Goal: Task Accomplishment & Management: Use online tool/utility

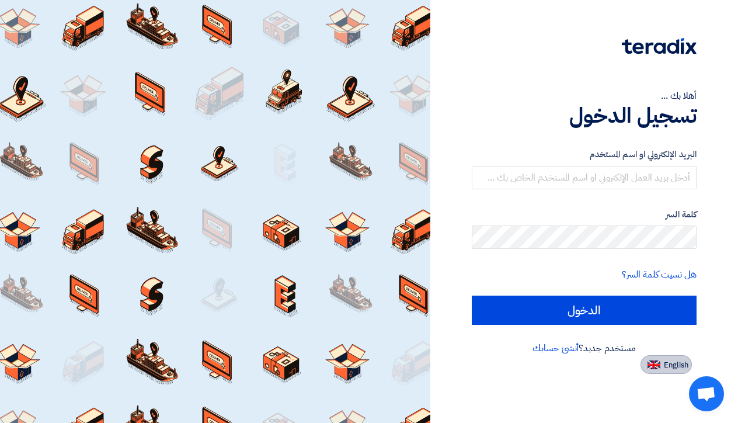
click at [652, 365] on img at bounding box center [654, 364] width 13 height 9
type input "Sign in"
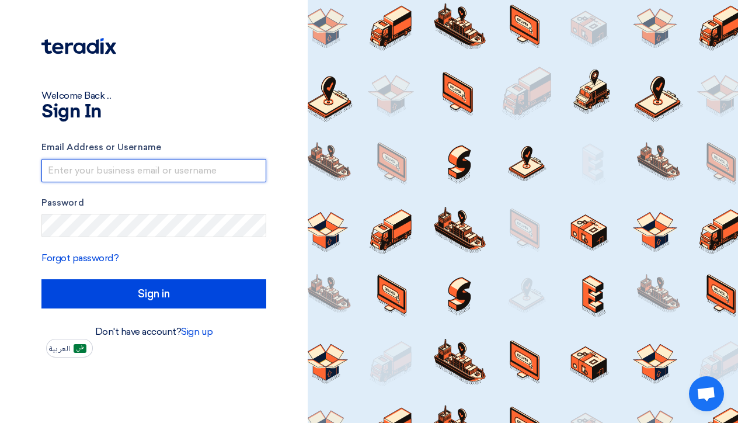
type input "[PERSON_NAME][EMAIL_ADDRESS][DOMAIN_NAME]"
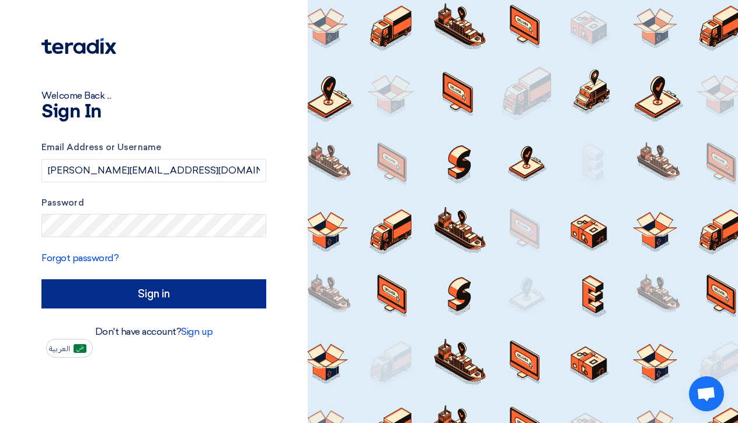
click at [112, 293] on input "Sign in" at bounding box center [153, 293] width 225 height 29
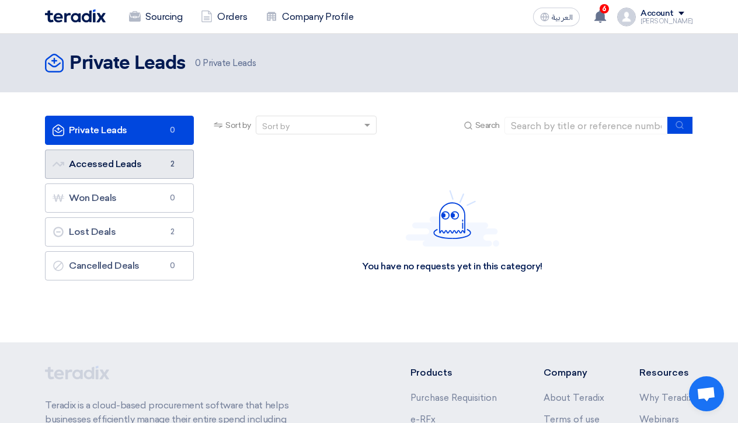
click at [151, 163] on link "Accessed Leads Accessed Leads 2" at bounding box center [119, 163] width 149 height 29
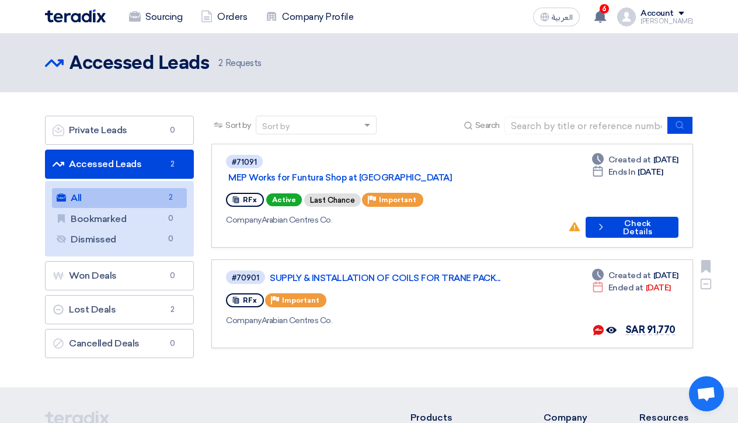
click at [468, 297] on div "#70901 SUPPLY & INSTALLATION OF COILS FOR TRANE PACK... RFx Priority Important …" at bounding box center [395, 303] width 338 height 69
click at [614, 325] on icon "Offer seen by the buyer" at bounding box center [611, 330] width 11 height 11
click at [614, 327] on use at bounding box center [611, 330] width 11 height 6
click at [602, 325] on use at bounding box center [598, 330] width 11 height 11
click at [600, 325] on use at bounding box center [598, 330] width 11 height 11
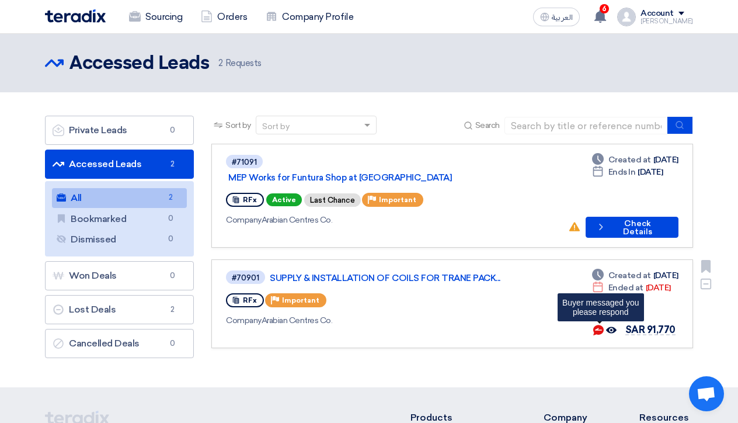
click at [600, 325] on use at bounding box center [598, 330] width 11 height 11
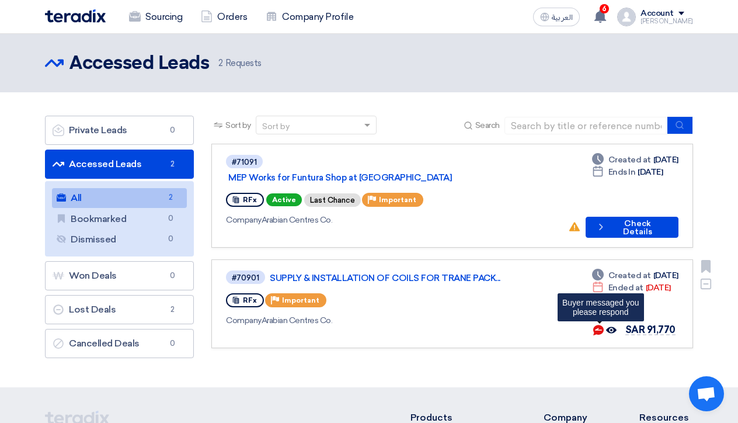
click at [600, 325] on use at bounding box center [598, 330] width 11 height 11
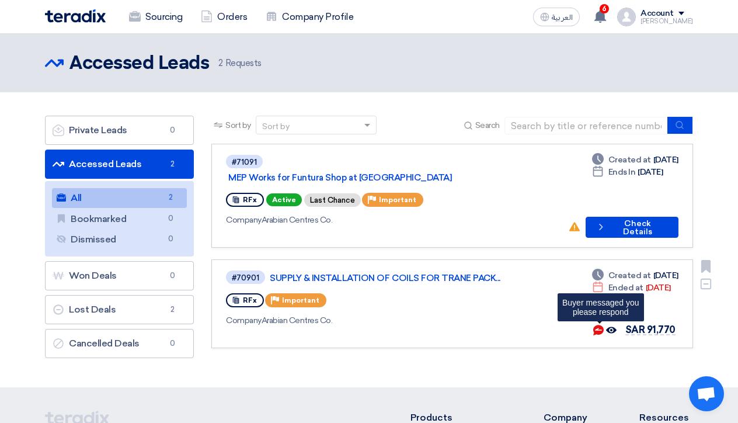
click at [600, 325] on use at bounding box center [598, 330] width 11 height 11
click at [536, 273] on div "#70901 SUPPLY & INSTALLATION OF COILS FOR TRANE PACK... RFx Priority Important …" at bounding box center [395, 303] width 338 height 69
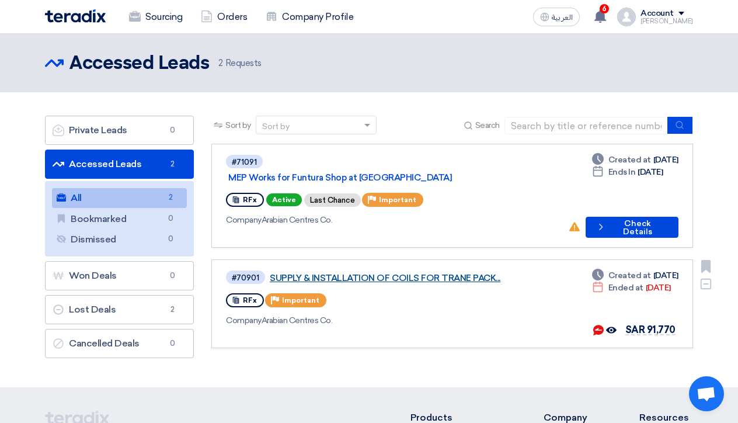
click at [416, 273] on link "SUPPLY & INSTALLATION OF COILS FOR TRANE PACK..." at bounding box center [416, 278] width 292 height 11
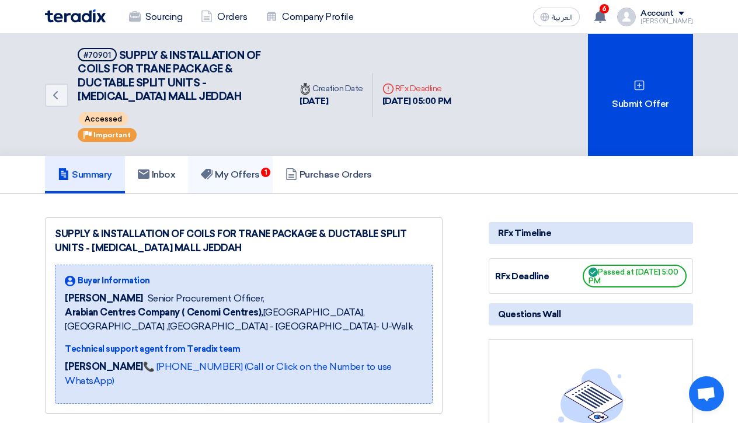
click at [250, 169] on h5 "My Offers 1" at bounding box center [230, 175] width 59 height 12
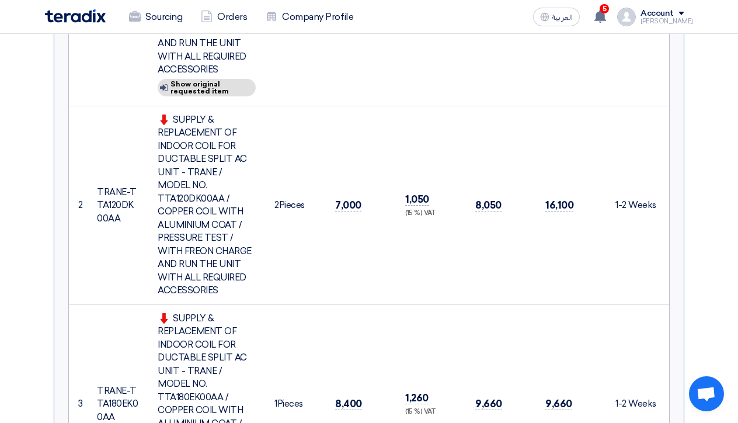
scroll to position [656, 0]
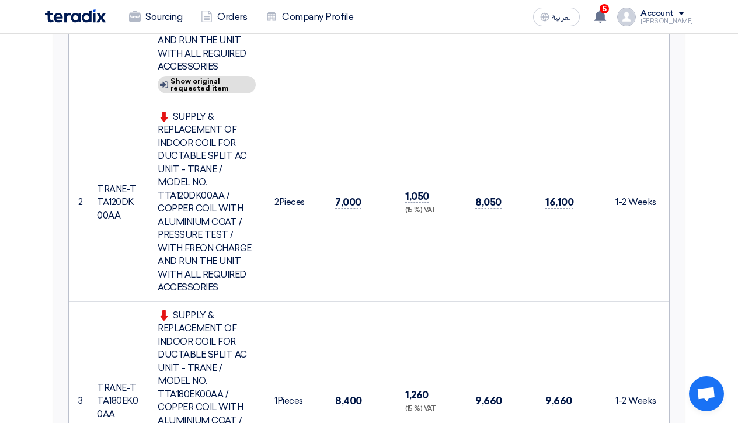
click at [704, 400] on span "Open chat" at bounding box center [706, 395] width 19 height 16
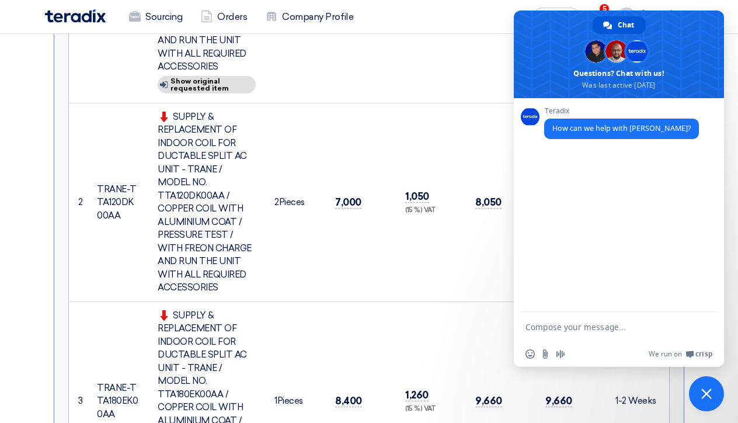
click at [487, 132] on td "8,050" at bounding box center [501, 202] width 70 height 199
click at [676, 32] on span at bounding box center [619, 55] width 210 height 88
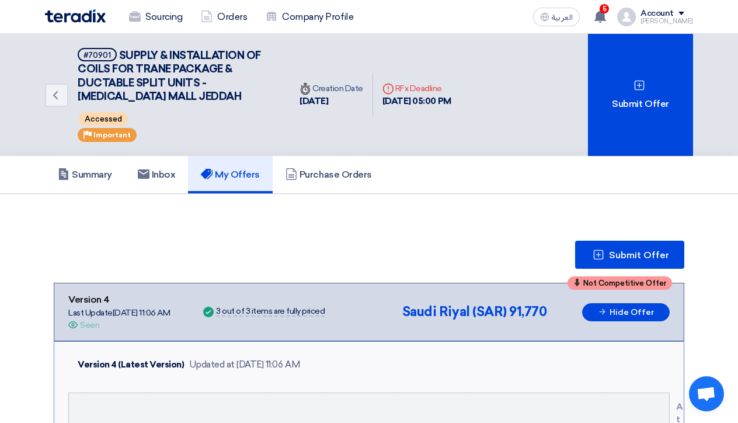
scroll to position [0, 0]
click at [144, 177] on use at bounding box center [144, 173] width 12 height 9
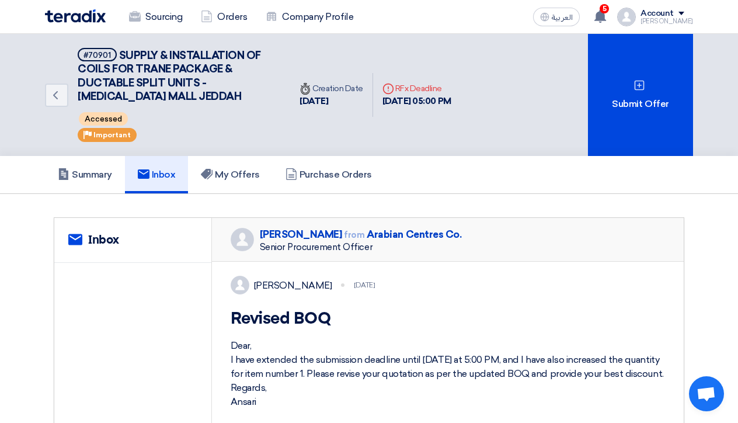
click at [431, 328] on h1 "Revised BOQ" at bounding box center [448, 318] width 435 height 21
click at [350, 178] on h5 "Purchase Orders" at bounding box center [329, 175] width 86 height 12
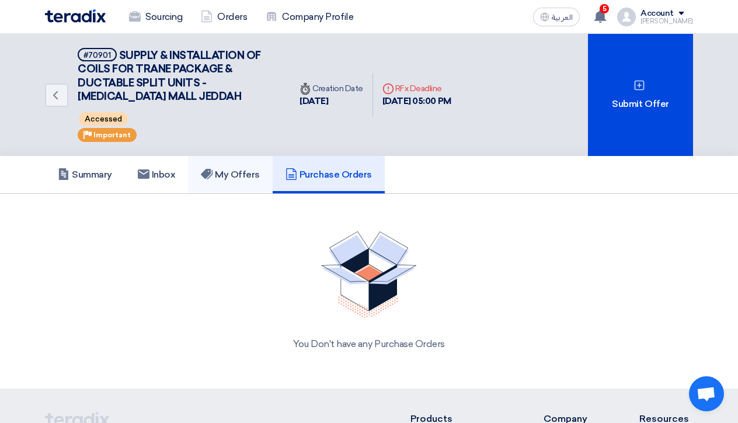
click at [246, 179] on h5 "My Offers" at bounding box center [230, 175] width 59 height 12
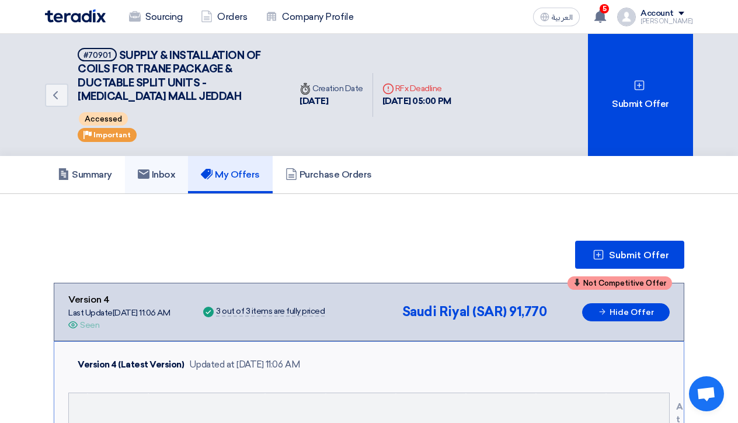
click at [155, 175] on h5 "Inbox" at bounding box center [157, 175] width 38 height 12
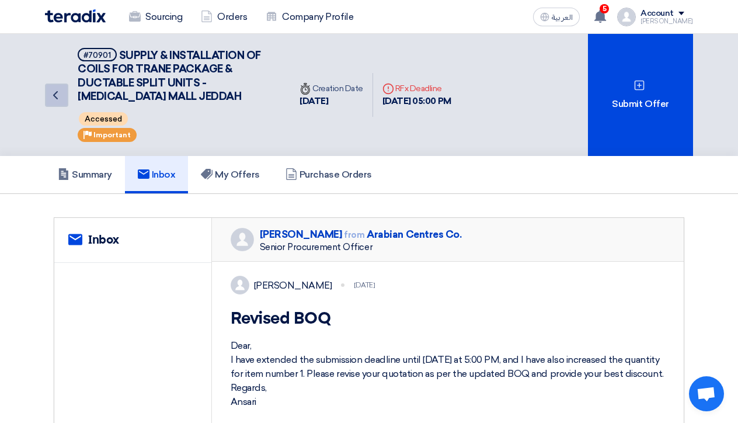
click at [54, 100] on icon "Back" at bounding box center [55, 95] width 14 height 14
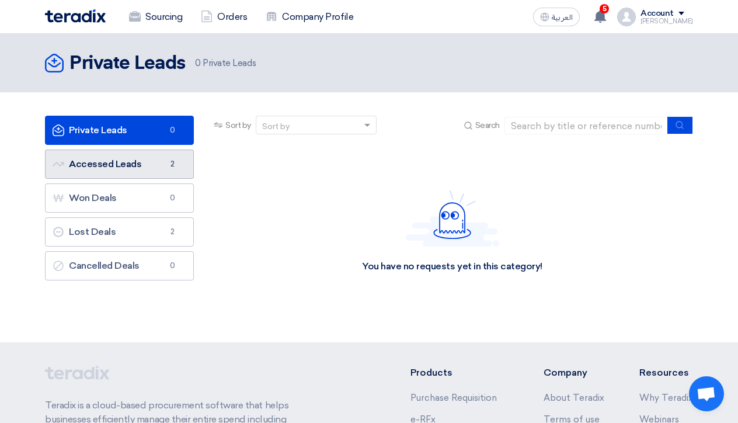
click at [137, 161] on link "Accessed Leads Accessed Leads 2" at bounding box center [119, 163] width 149 height 29
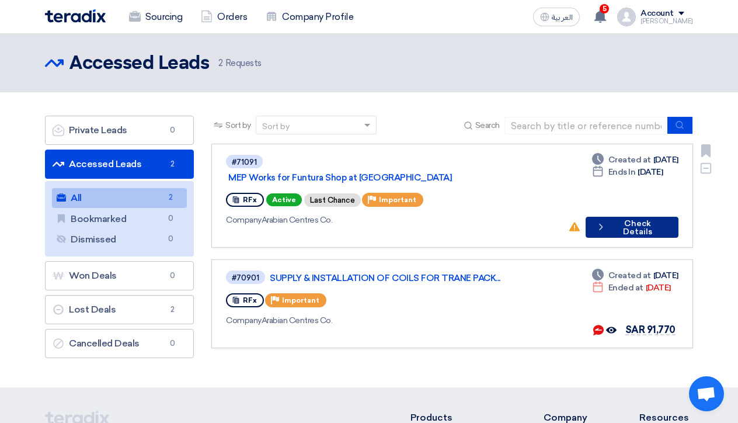
click at [627, 217] on button "Check details Check Details" at bounding box center [632, 227] width 93 height 21
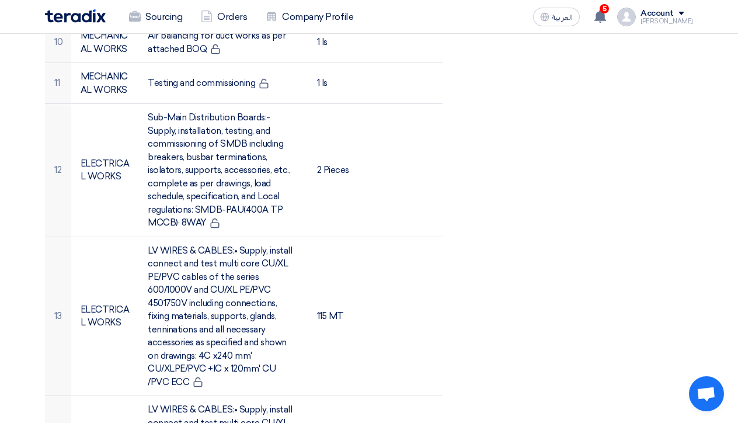
scroll to position [1159, 0]
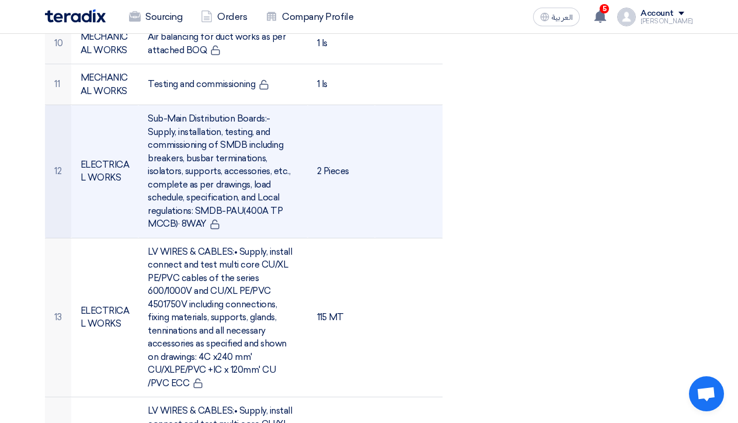
click at [391, 200] on td at bounding box center [409, 171] width 68 height 133
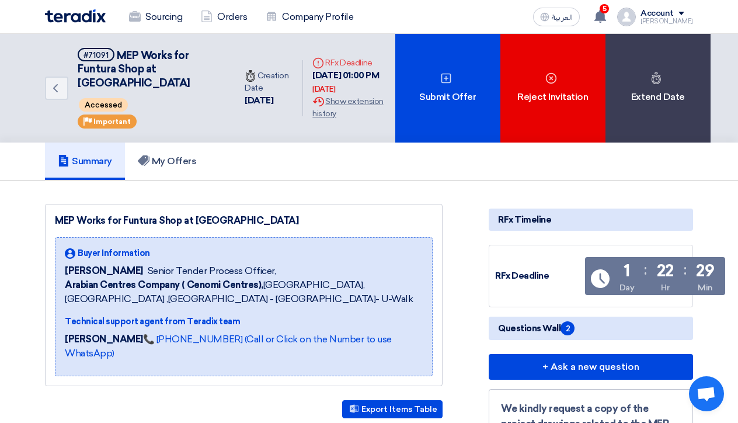
scroll to position [0, 0]
